Goal: Book appointment/travel/reservation

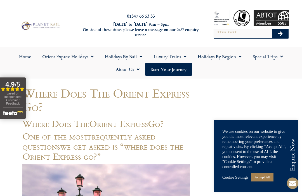
click at [140, 59] on span "Menu" at bounding box center [140, 57] width 6 height 10
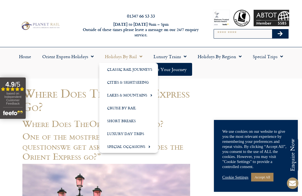
click at [89, 61] on span "Menu" at bounding box center [91, 57] width 6 height 10
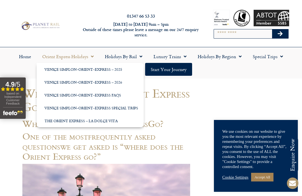
click at [97, 71] on link "Venice Simplon-Orient-Express – 2025" at bounding box center [90, 69] width 107 height 13
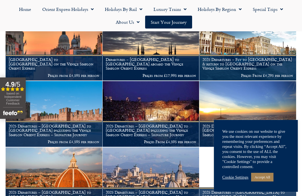
scroll to position [125, 0]
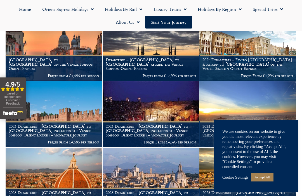
click at [46, 64] on h1 "London to Venice on the Venice Simplon Orient Express" at bounding box center [54, 64] width 91 height 13
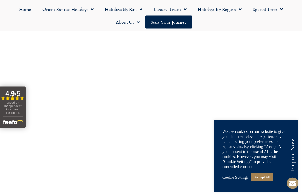
scroll to position [1983, 0]
click at [267, 182] on link "Accept All" at bounding box center [262, 177] width 22 height 9
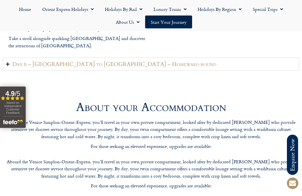
scroll to position [1288, 0]
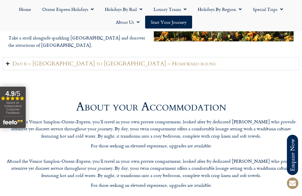
click at [8, 57] on summary "Day 6 – [GEOGRAPHIC_DATA] to [GEOGRAPHIC_DATA] – Homeward bound" at bounding box center [151, 63] width 297 height 13
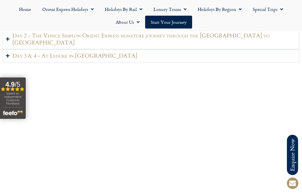
scroll to position [797, 0]
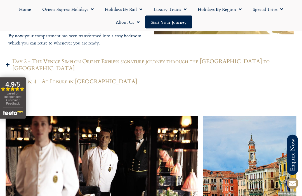
click at [172, 21] on link "Start your Journey" at bounding box center [168, 22] width 47 height 13
